Goal: Task Accomplishment & Management: Use online tool/utility

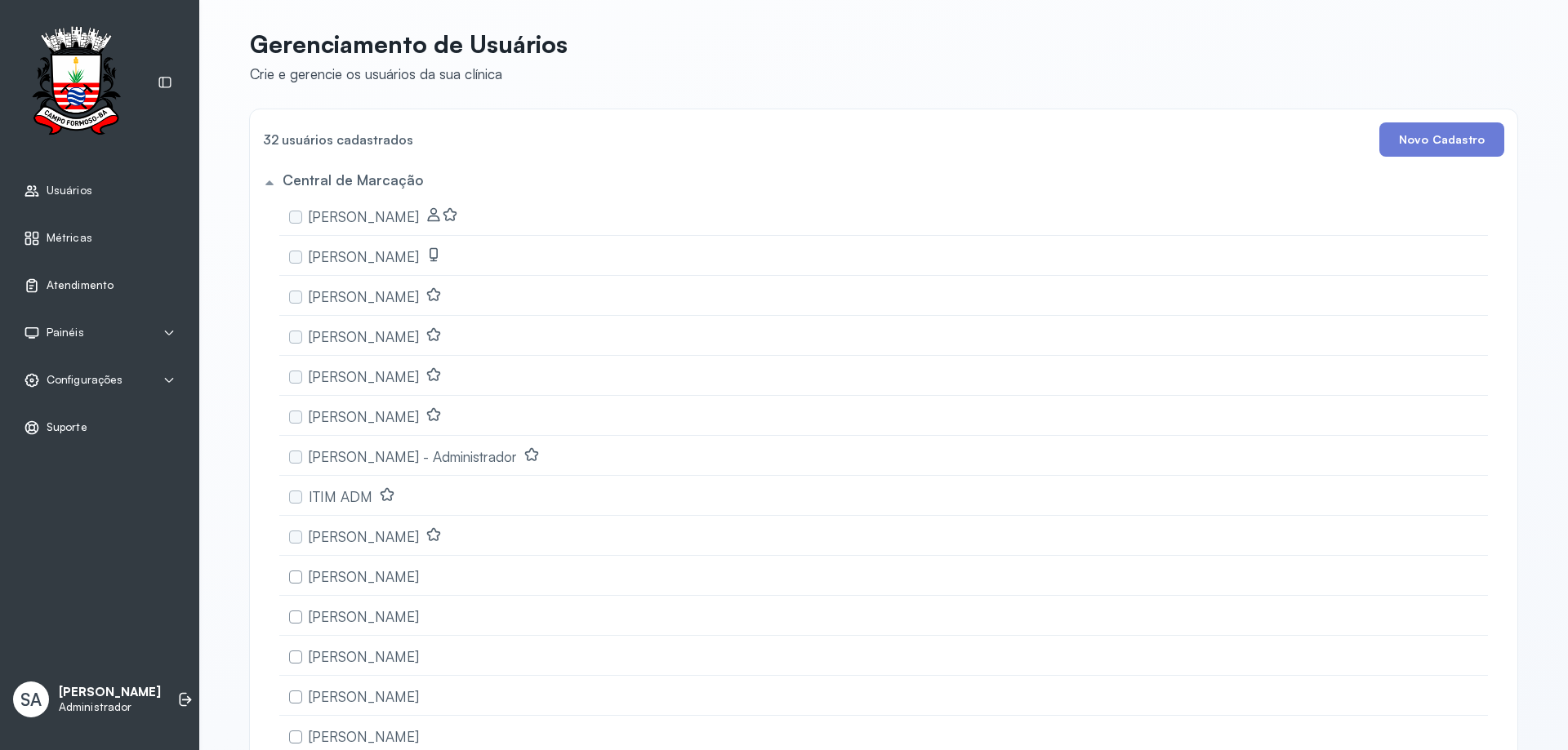
click at [81, 281] on span "Atendimento" at bounding box center [80, 285] width 67 height 14
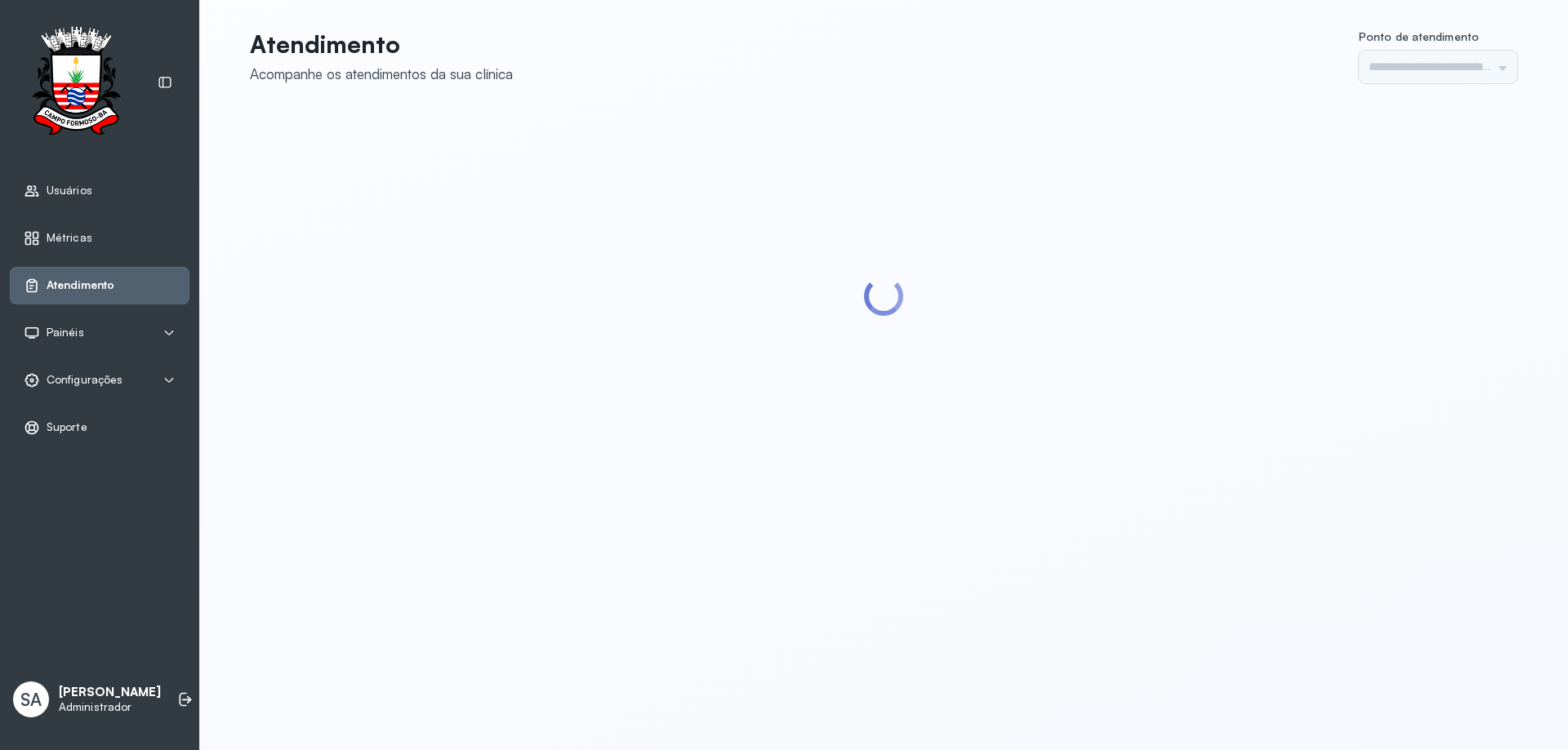
type input "******"
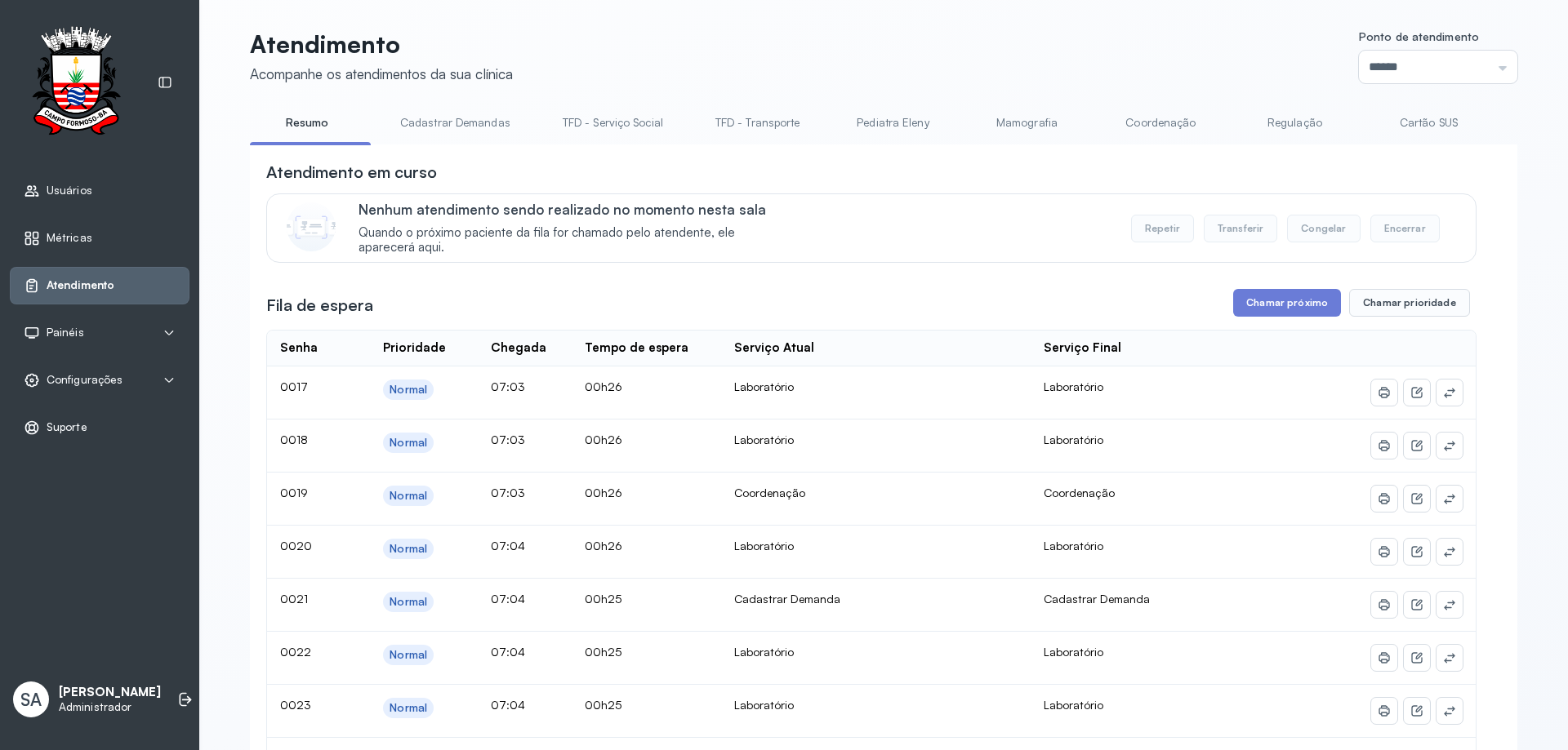
click at [1140, 124] on link "Coordenação" at bounding box center [1160, 122] width 114 height 27
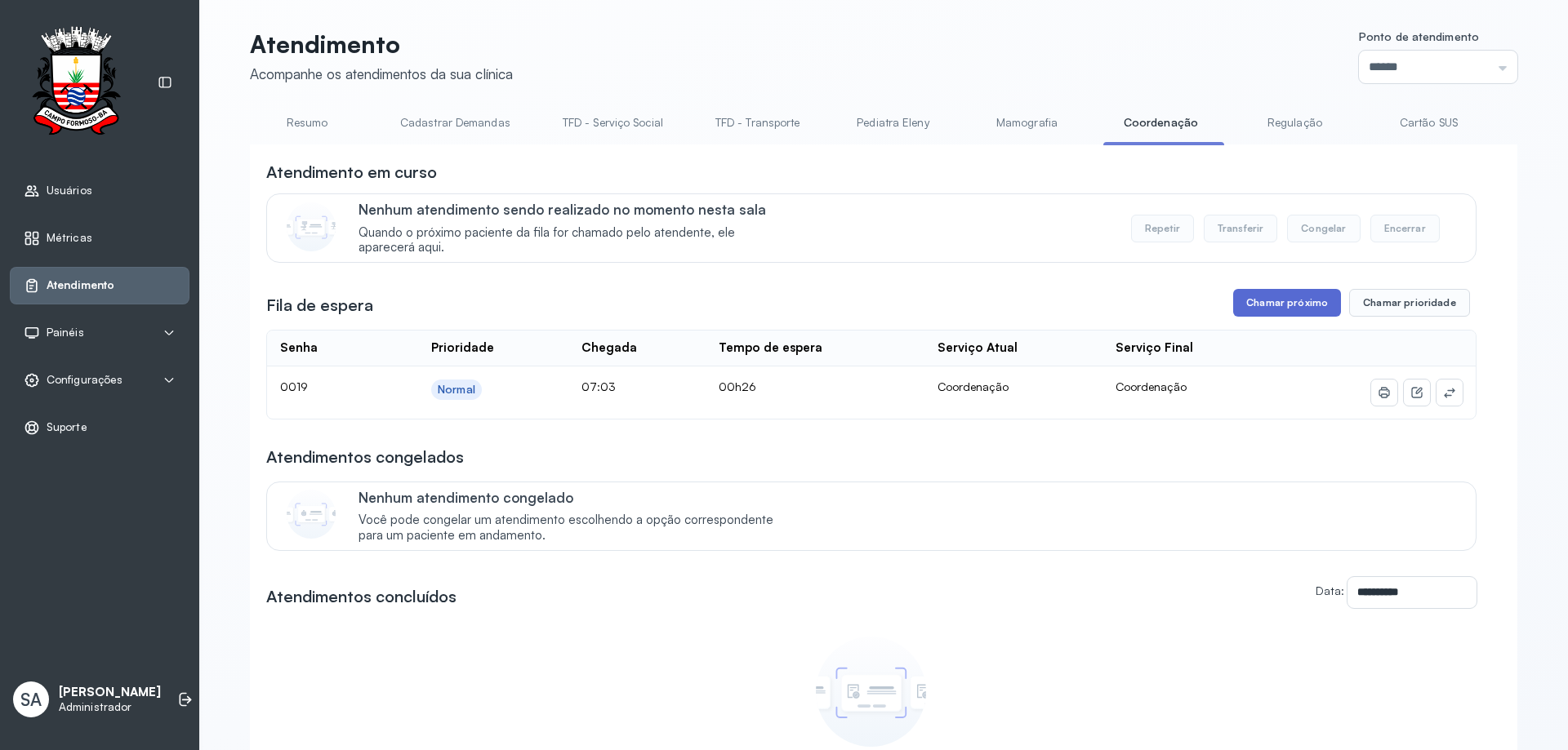
click at [1281, 305] on button "Chamar próximo" at bounding box center [1287, 303] width 107 height 28
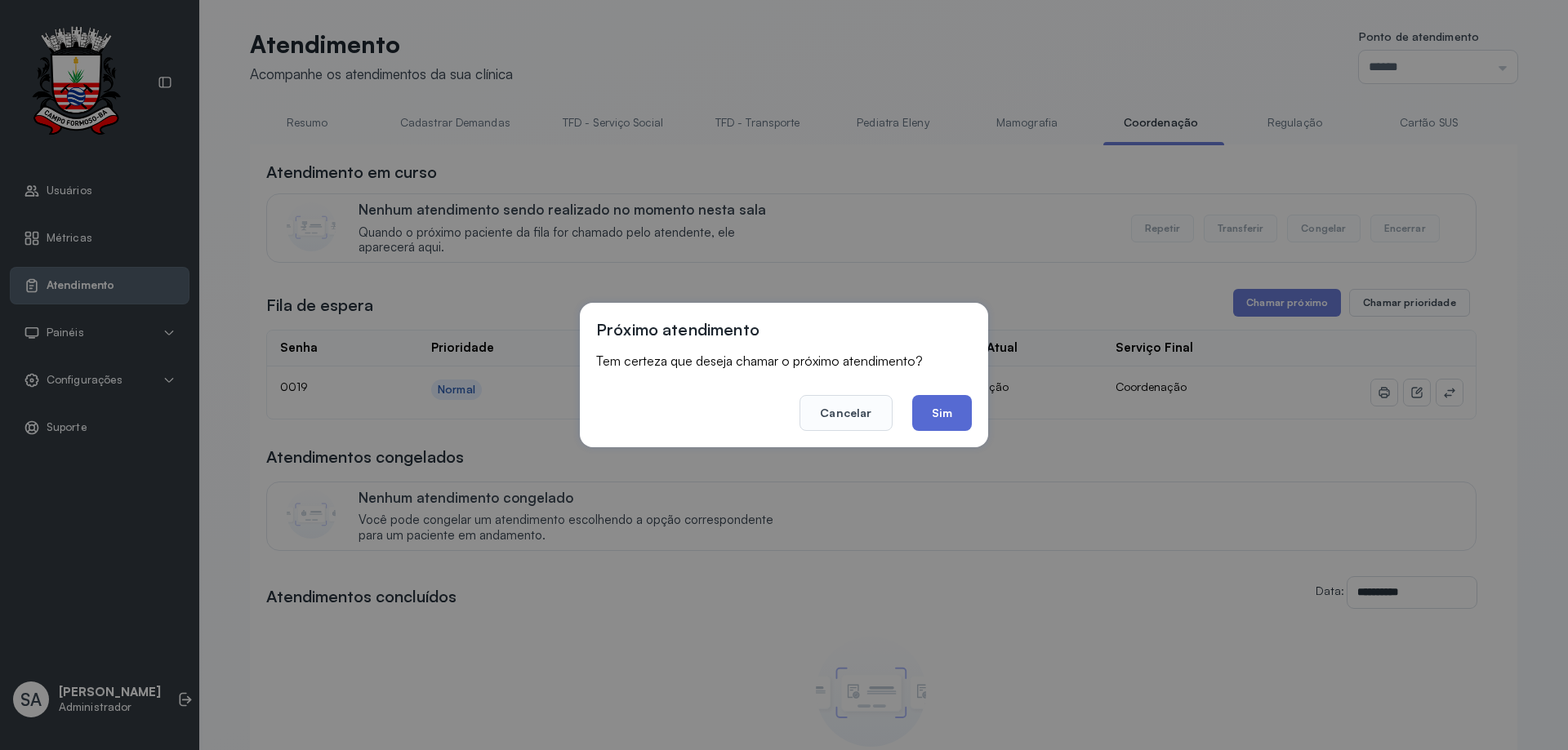
click at [937, 413] on button "Sim" at bounding box center [942, 413] width 60 height 36
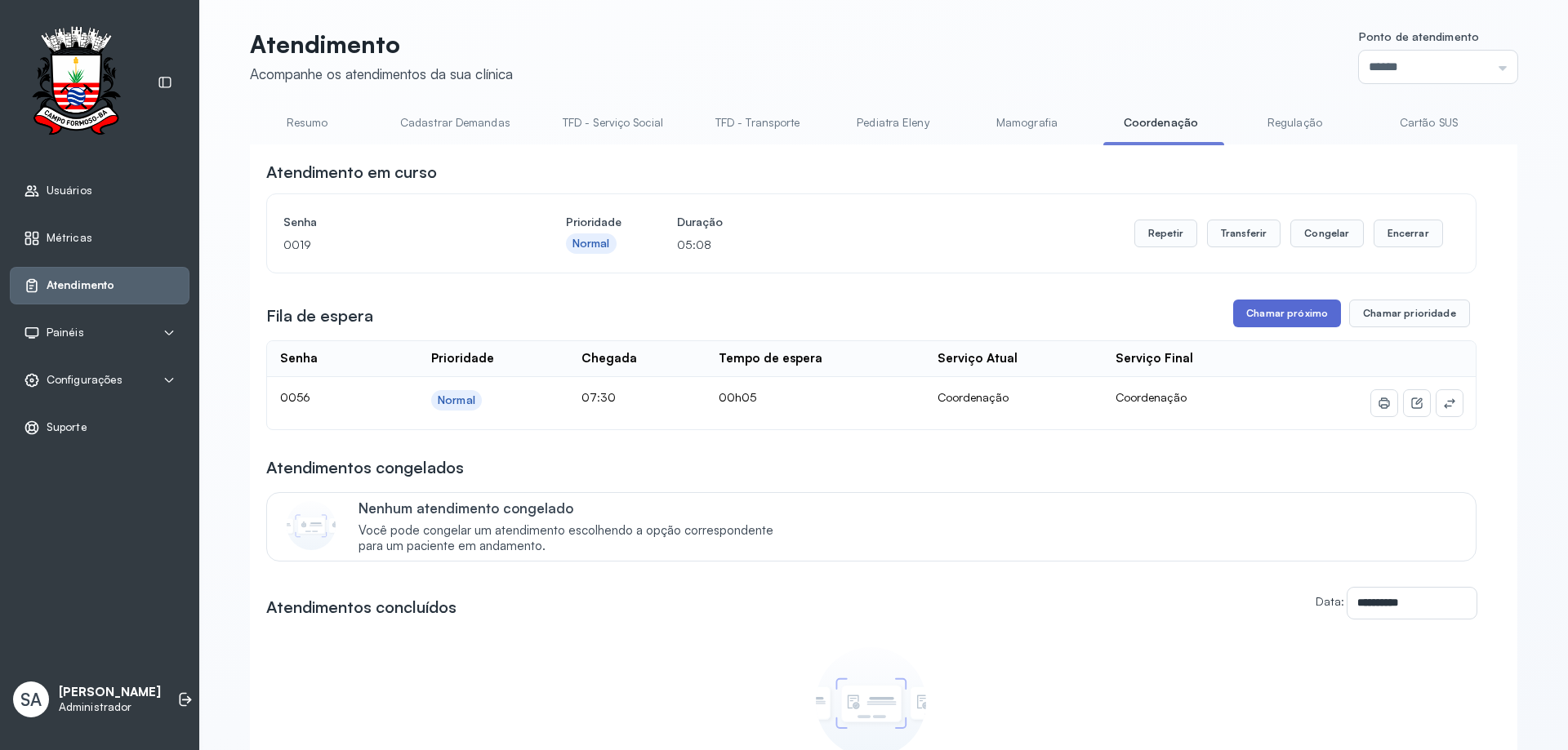
click at [1304, 320] on button "Chamar próximo" at bounding box center [1287, 313] width 107 height 28
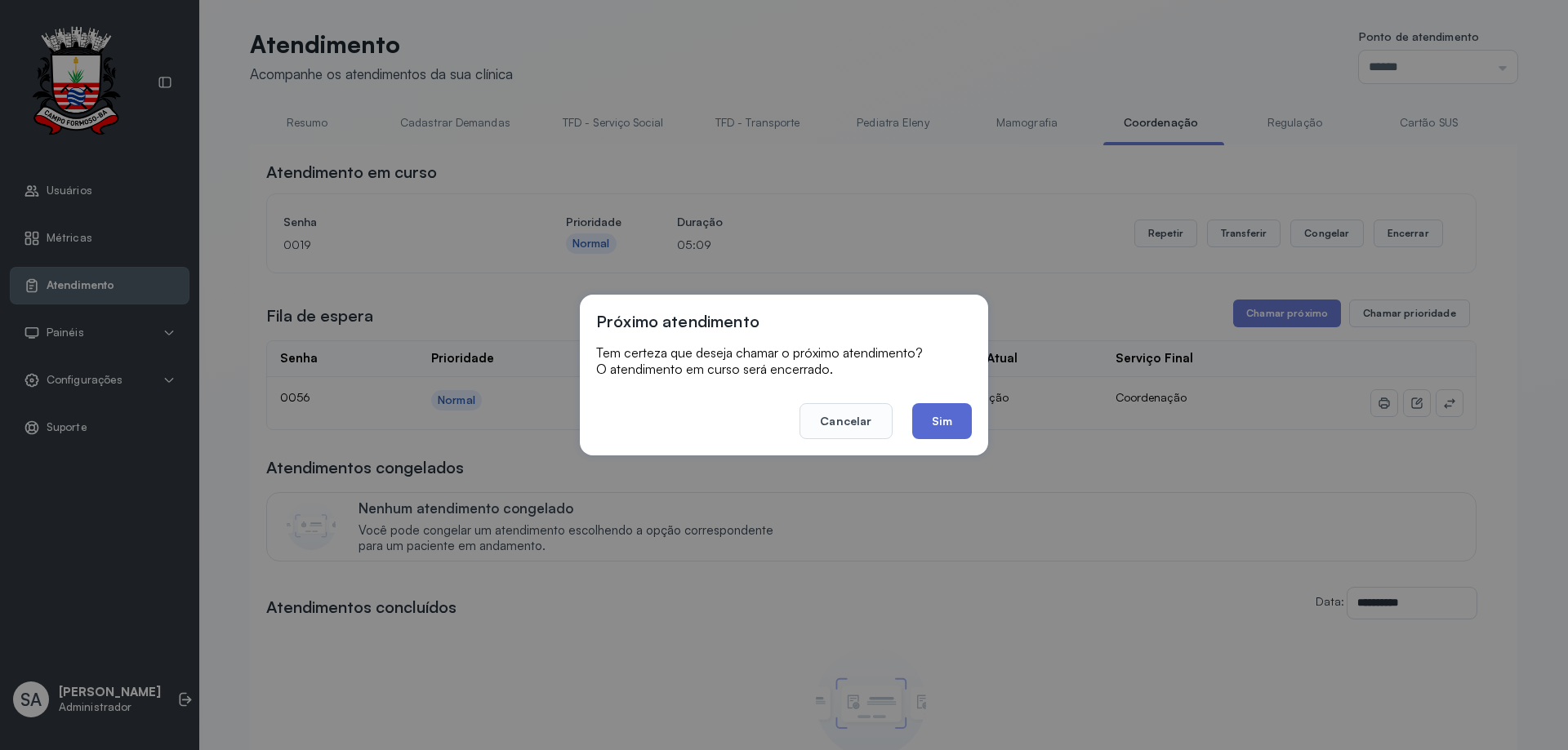
click at [946, 408] on button "Sim" at bounding box center [942, 422] width 60 height 36
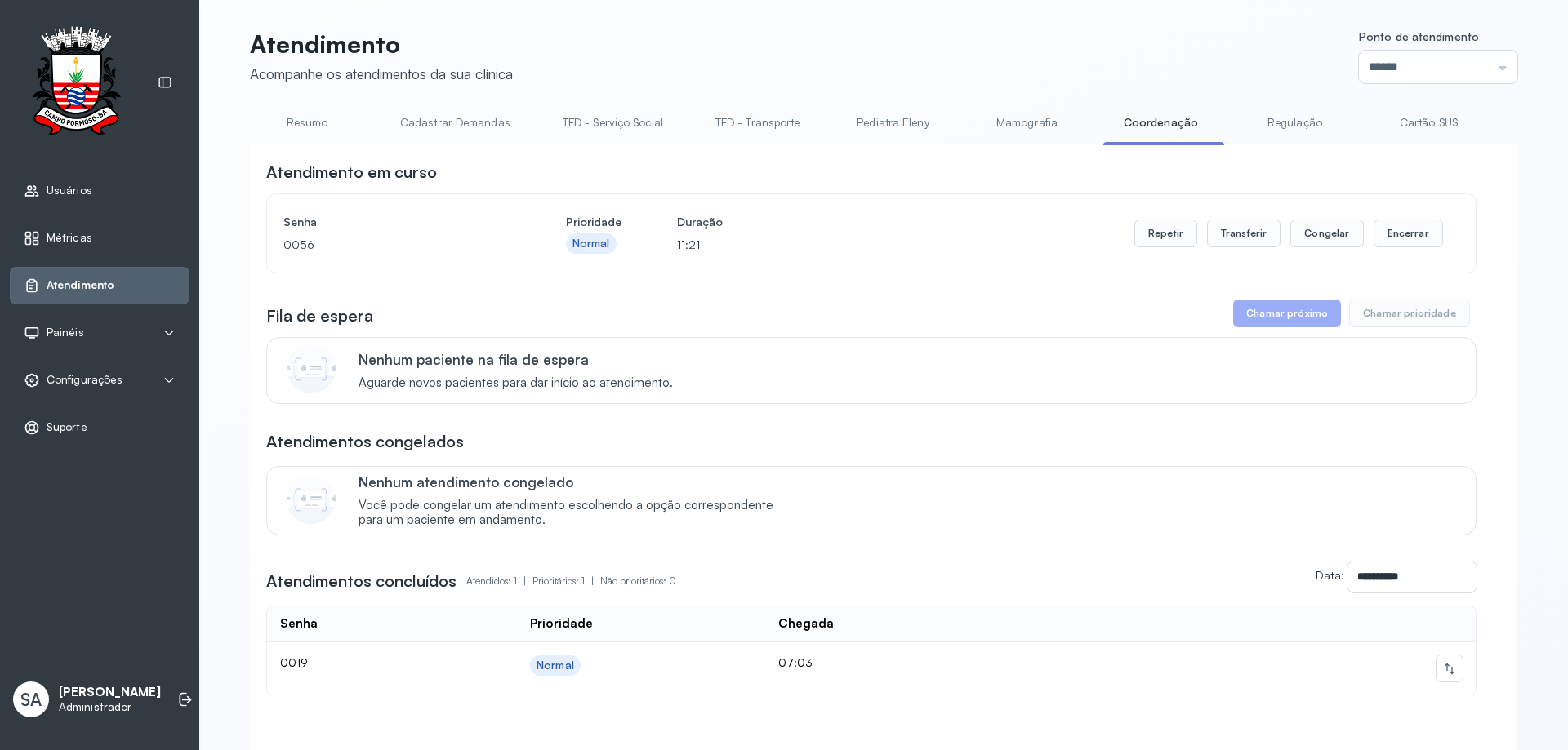
click at [1300, 318] on button "Chamar próximo" at bounding box center [1287, 313] width 107 height 28
